Goal: Task Accomplishment & Management: Manage account settings

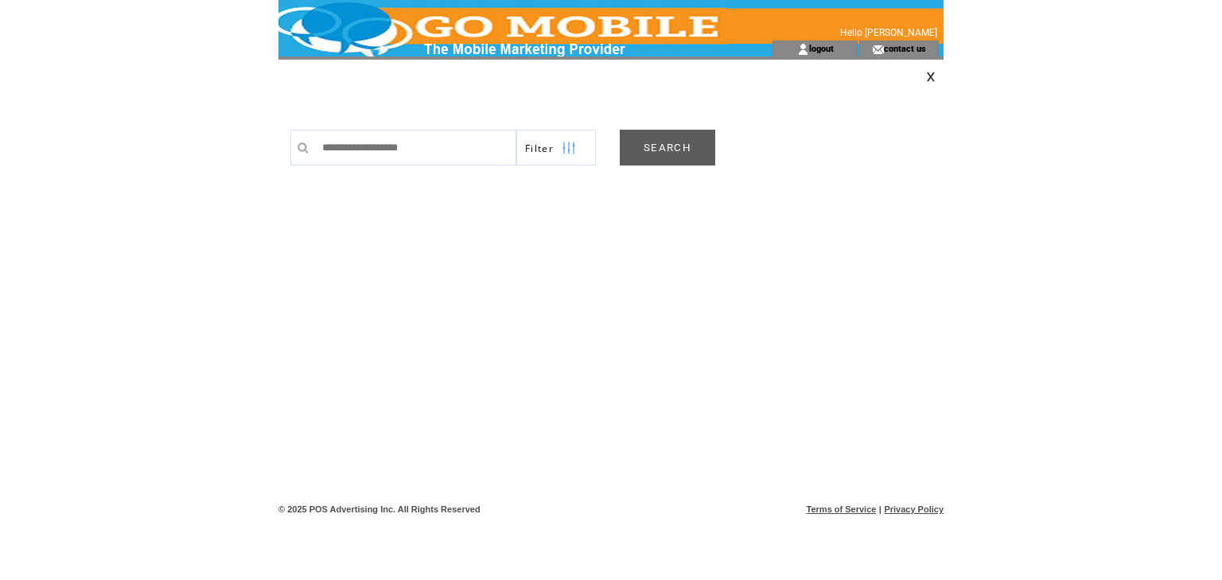
click at [673, 147] on link "SEARCH" at bounding box center [667, 148] width 95 height 36
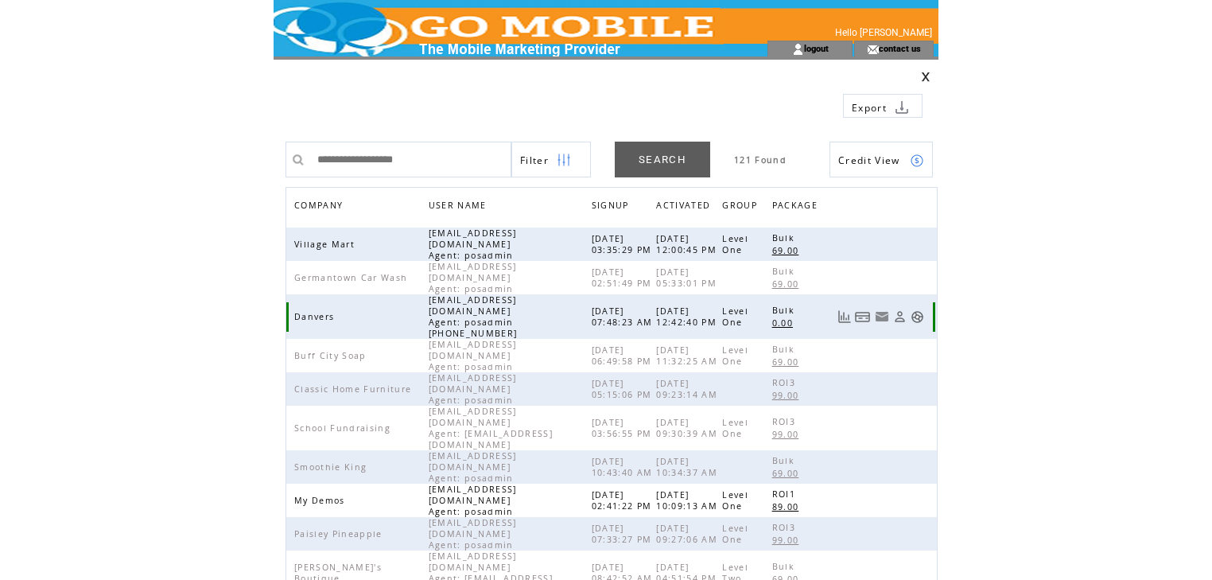
click at [918, 310] on link at bounding box center [918, 317] width 14 height 14
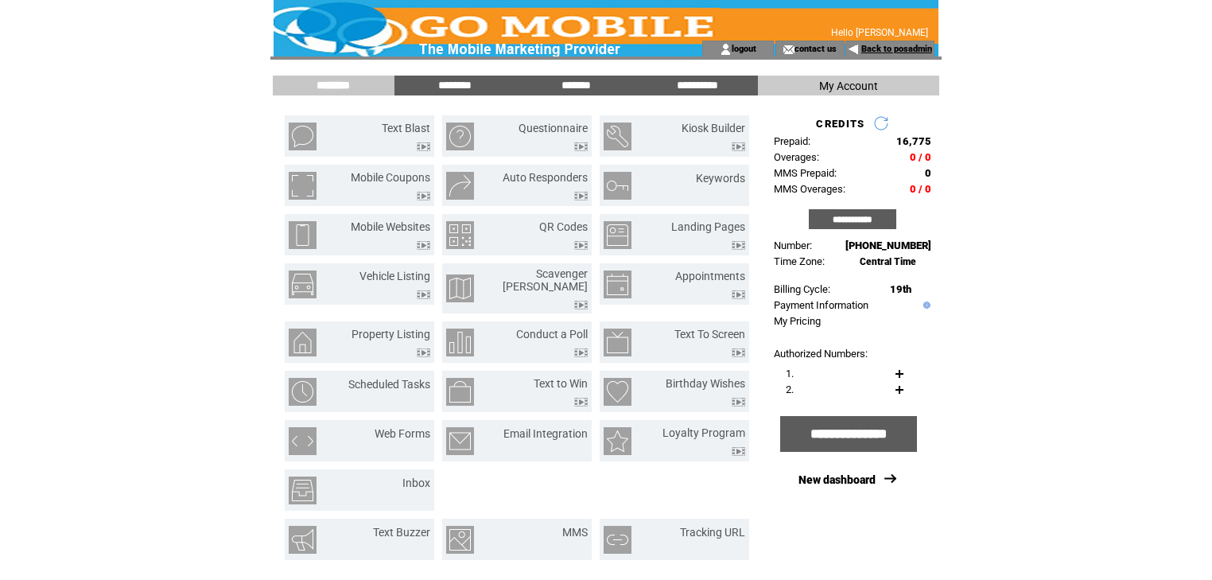
click at [868, 48] on link "Back to posadmin" at bounding box center [896, 49] width 71 height 10
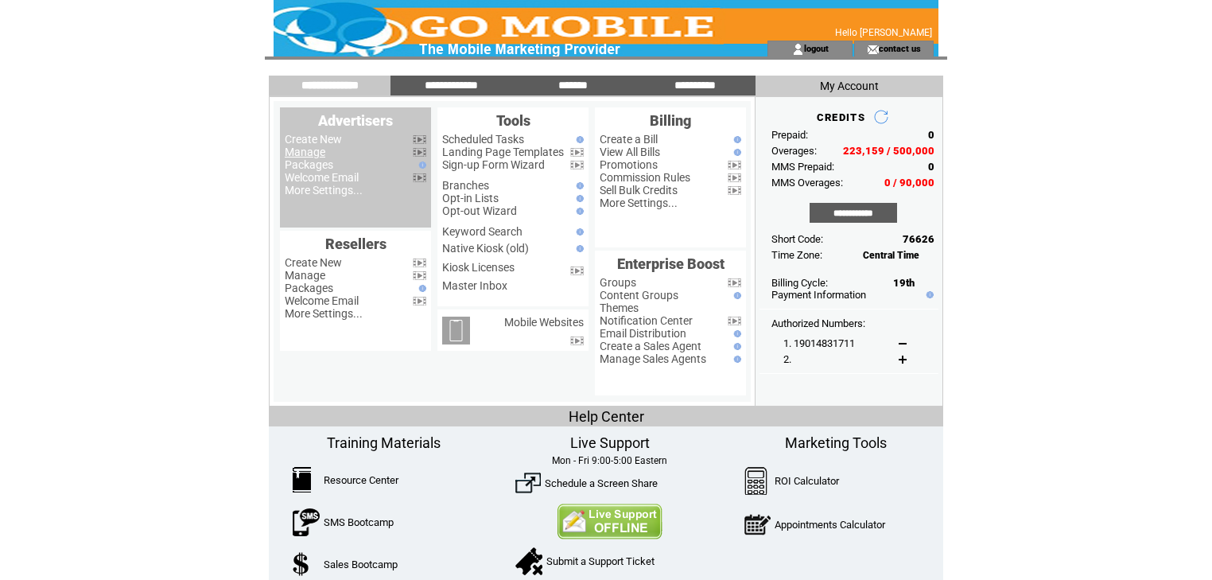
click at [310, 156] on link "Manage" at bounding box center [305, 152] width 41 height 13
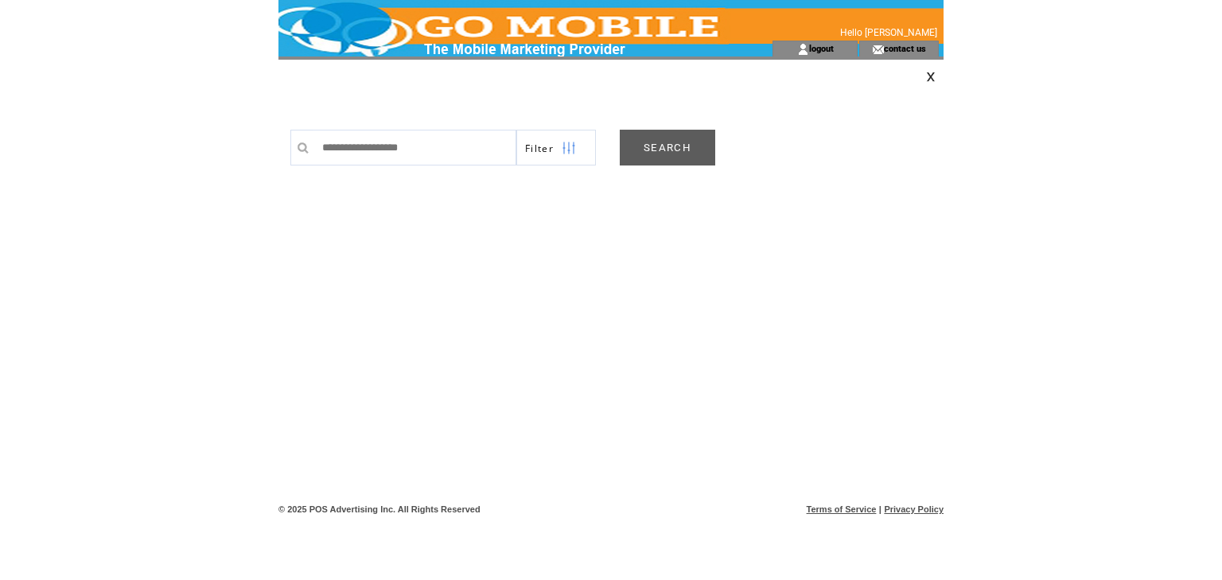
click at [673, 148] on link "SEARCH" at bounding box center [667, 148] width 95 height 36
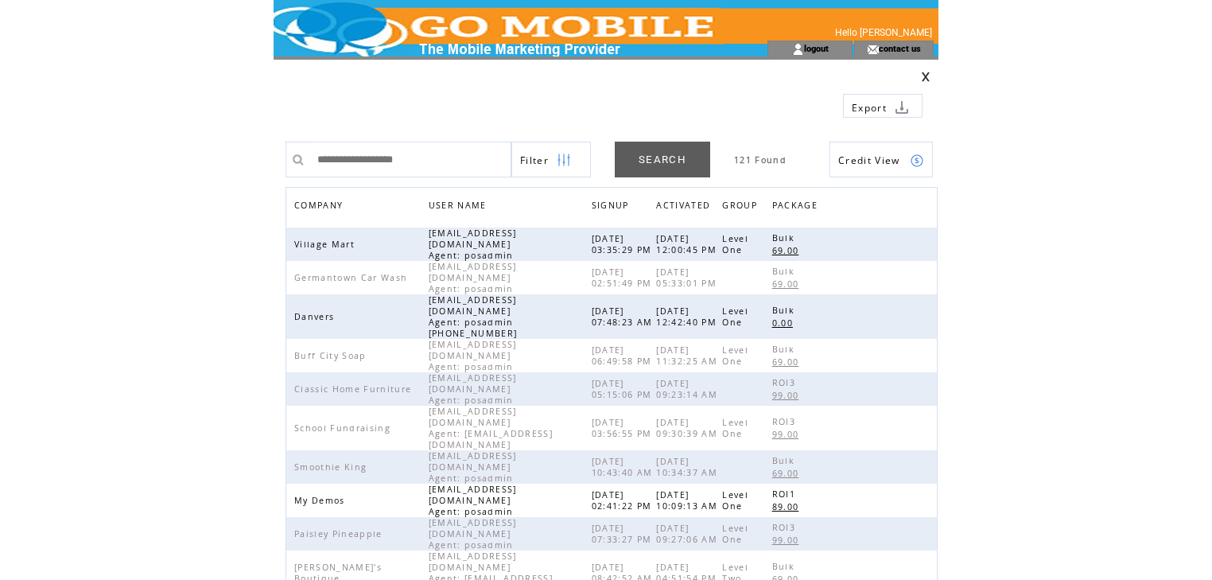
click at [328, 204] on span "COMPANY" at bounding box center [320, 207] width 52 height 23
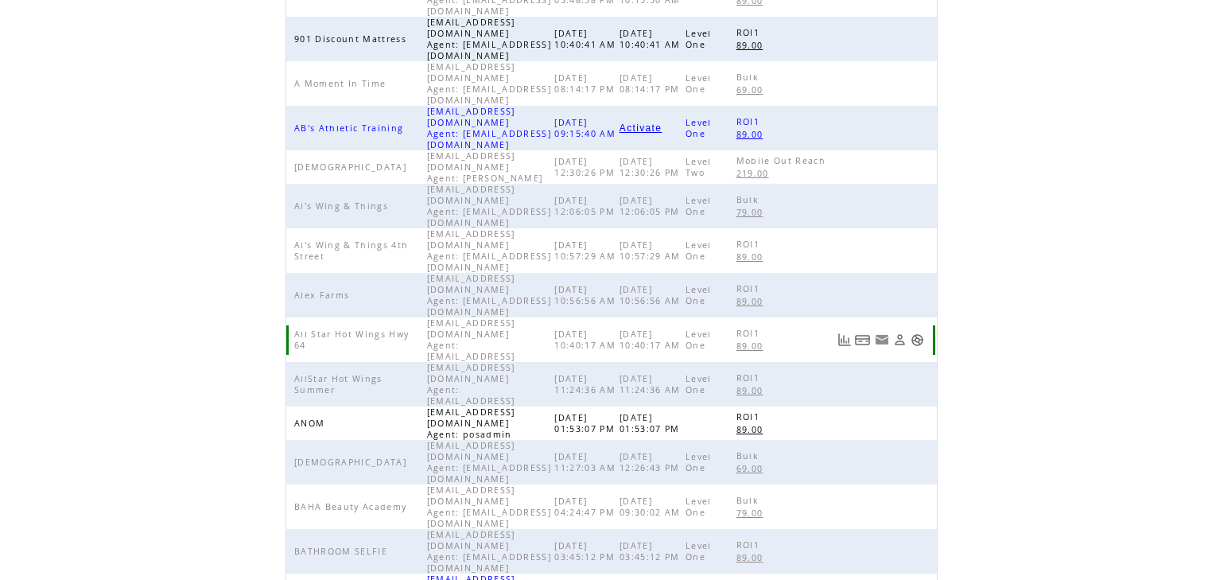
scroll to position [367, 0]
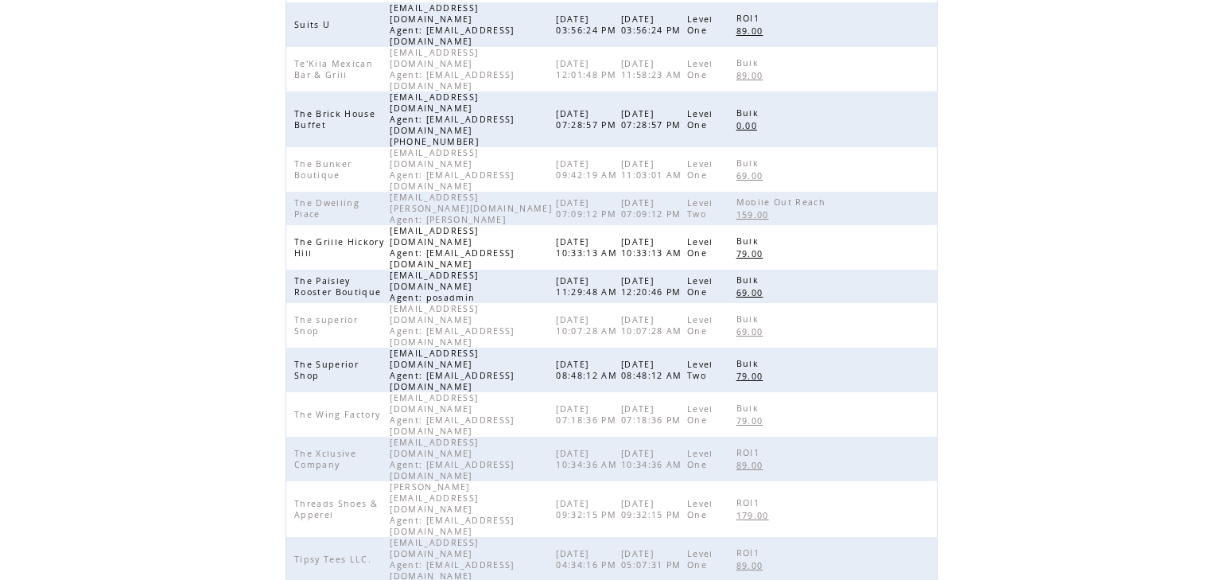
scroll to position [177, 0]
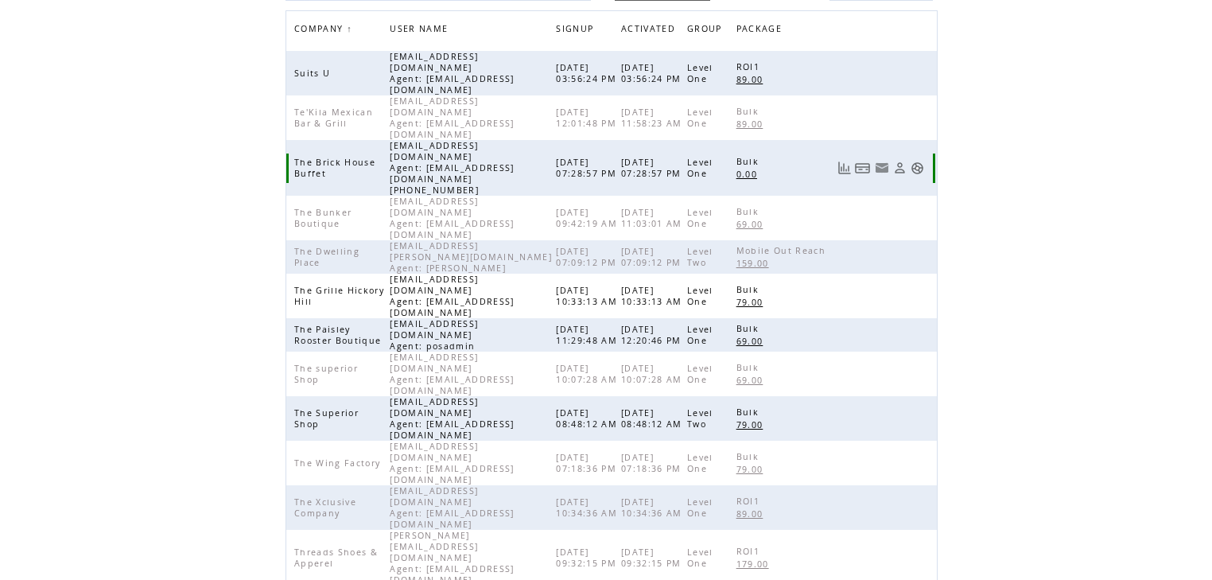
click at [919, 161] on link at bounding box center [918, 168] width 14 height 14
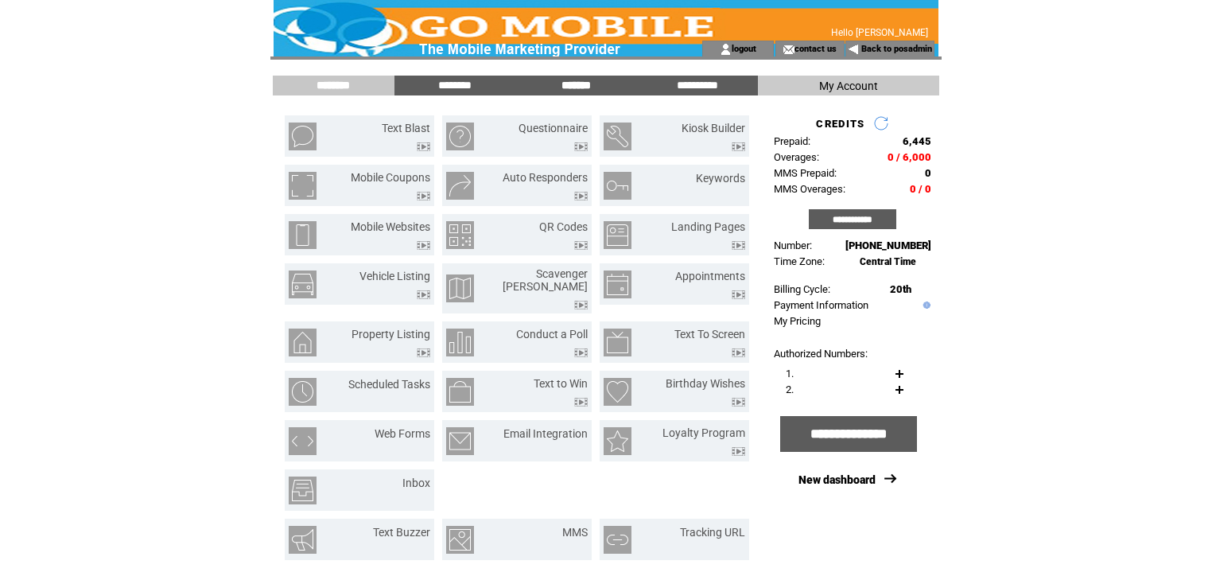
click at [573, 86] on input "*******" at bounding box center [575, 86] width 119 height 14
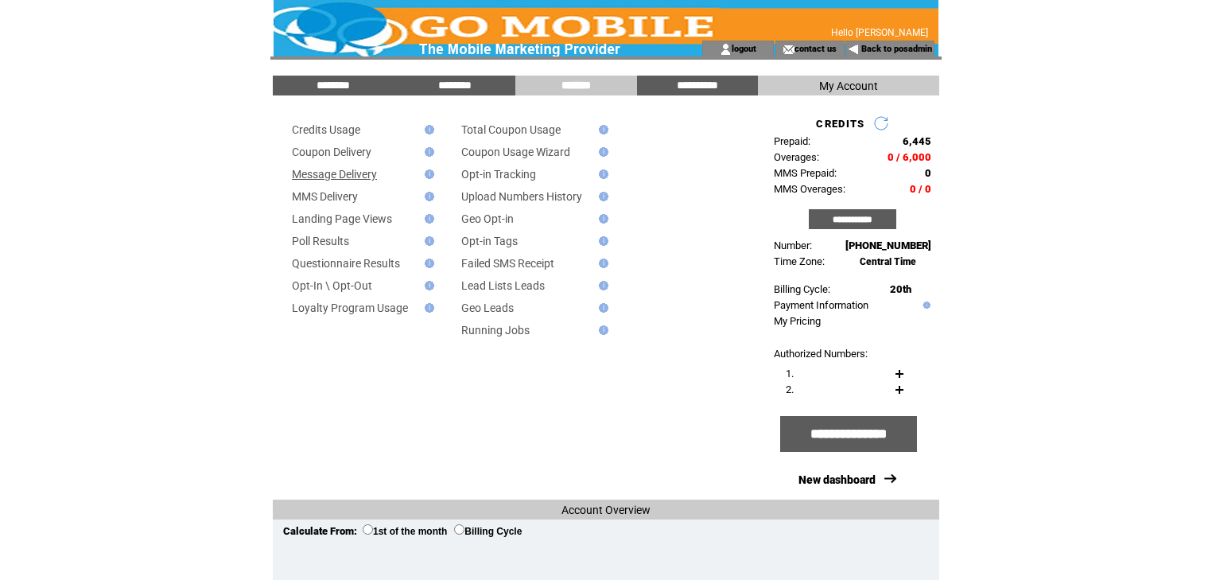
click at [362, 178] on link "Message Delivery" at bounding box center [334, 174] width 85 height 13
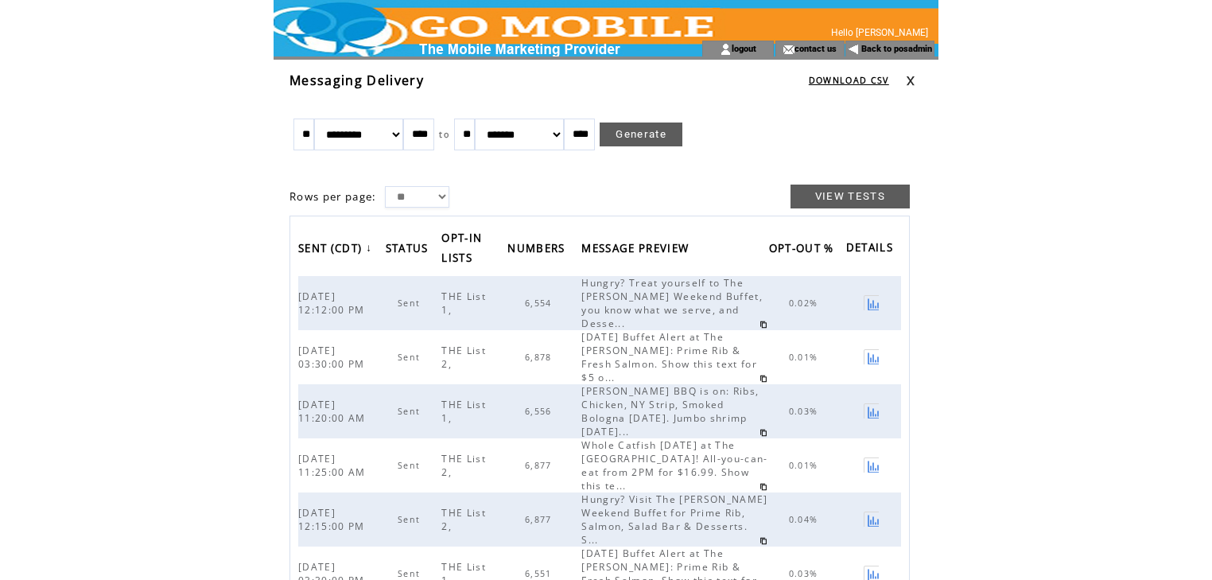
click at [914, 76] on link at bounding box center [911, 81] width 10 height 10
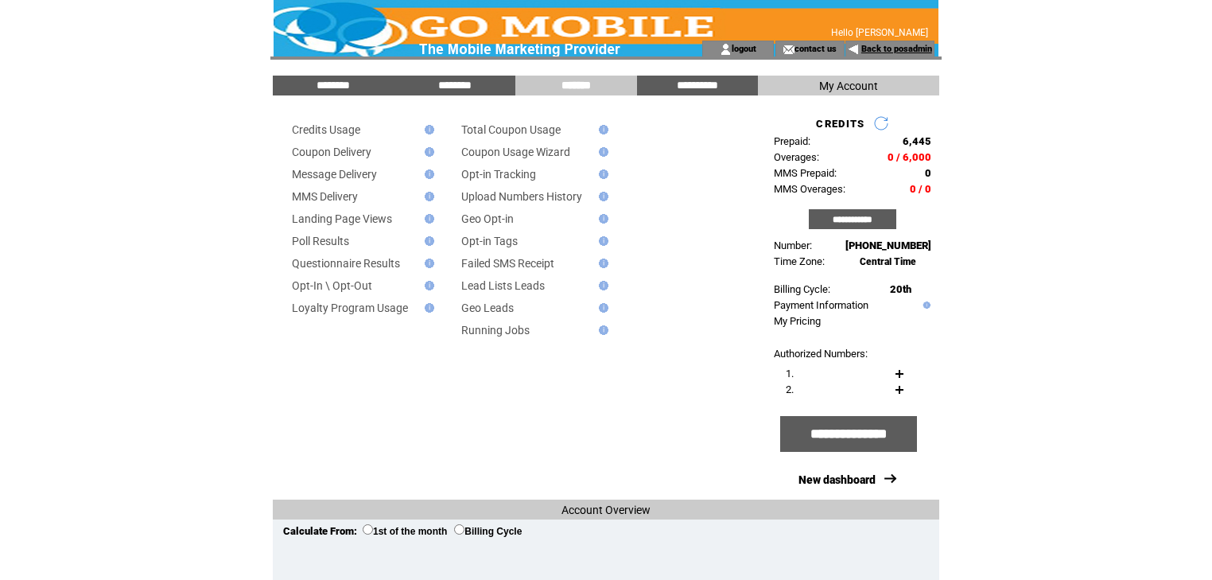
click at [894, 52] on link "Back to posadmin" at bounding box center [896, 49] width 71 height 10
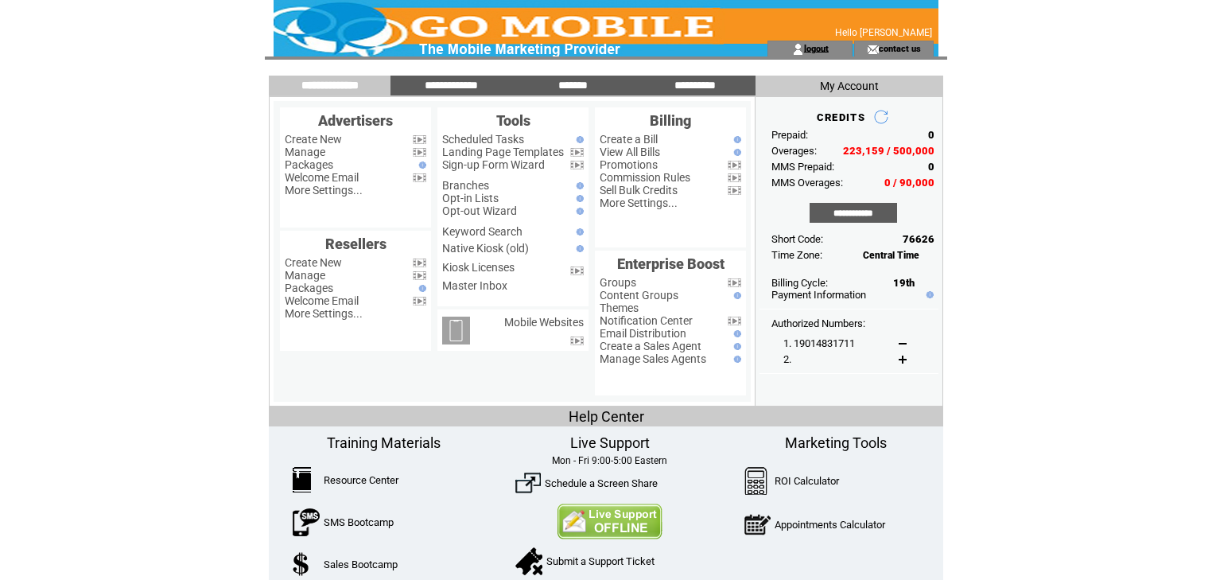
click at [822, 48] on link "logout" at bounding box center [816, 48] width 25 height 10
